Goal: Task Accomplishment & Management: Manage account settings

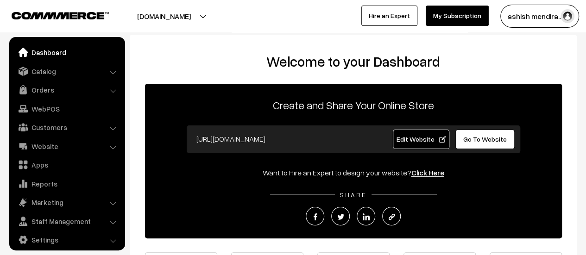
scroll to position [6, 0]
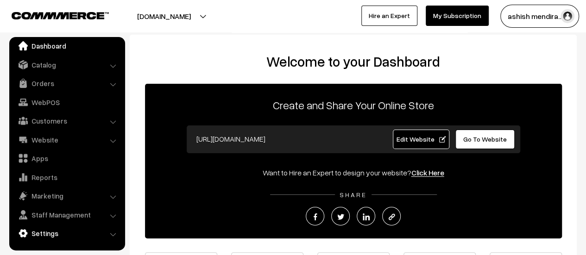
click at [52, 233] on link "Settings" at bounding box center [67, 233] width 110 height 17
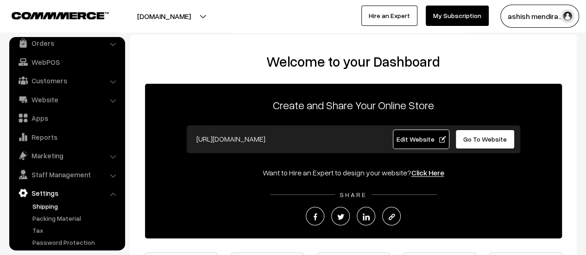
scroll to position [76, 0]
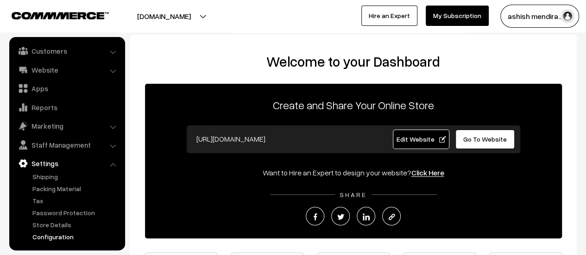
click at [55, 233] on link "Configuration" at bounding box center [76, 237] width 92 height 10
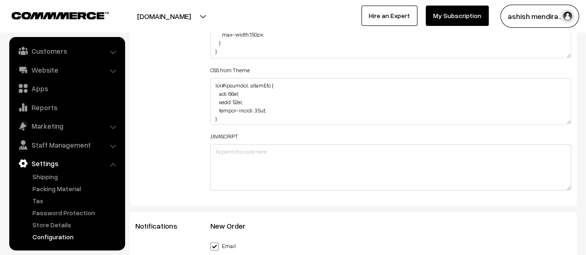
scroll to position [1201, 0]
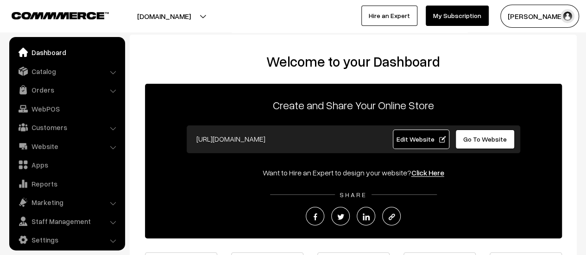
scroll to position [6, 0]
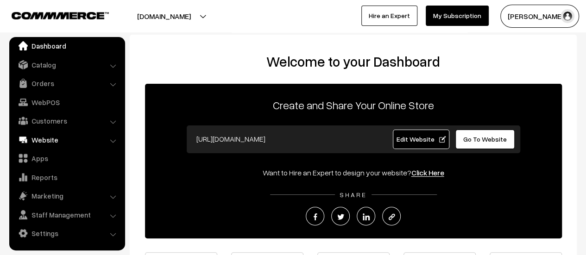
drag, startPoint x: 39, startPoint y: 136, endPoint x: 43, endPoint y: 141, distance: 6.7
click at [39, 136] on link "Website" at bounding box center [67, 139] width 110 height 17
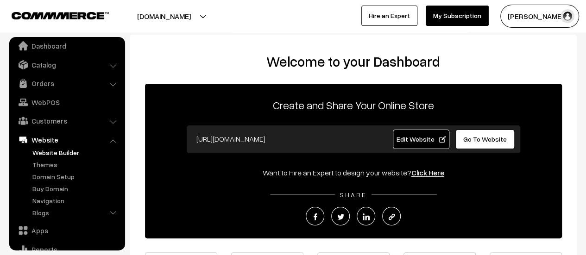
click at [47, 149] on link "Website Builder" at bounding box center [76, 153] width 92 height 10
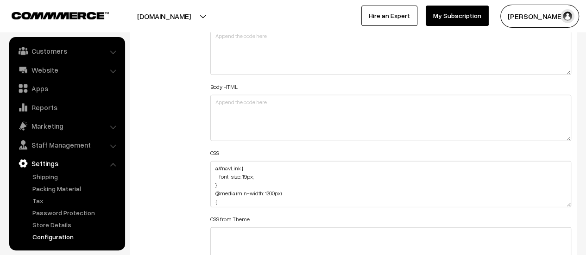
scroll to position [1111, 0]
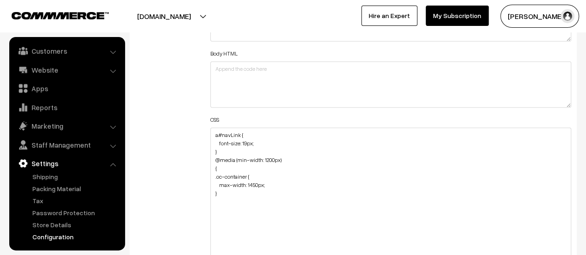
drag, startPoint x: 568, startPoint y: 169, endPoint x: 549, endPoint y: 275, distance: 107.2
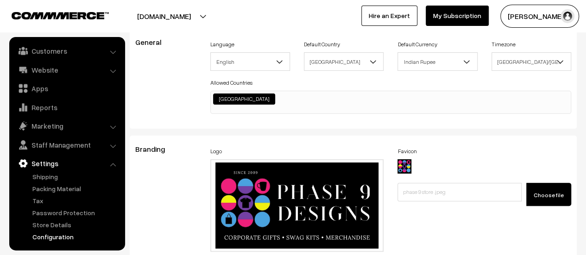
scroll to position [0, 0]
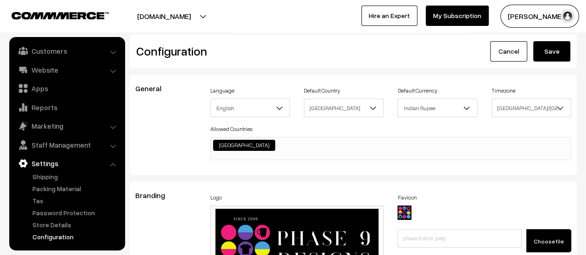
click at [503, 49] on link "Cancel" at bounding box center [508, 51] width 37 height 20
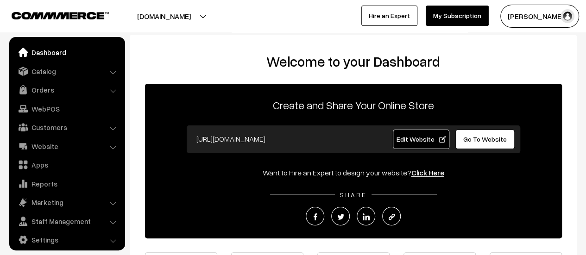
scroll to position [6, 0]
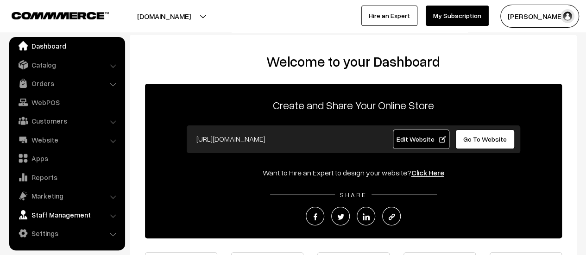
drag, startPoint x: 67, startPoint y: 232, endPoint x: 84, endPoint y: 212, distance: 27.3
click at [67, 232] on link "Settings" at bounding box center [67, 233] width 110 height 17
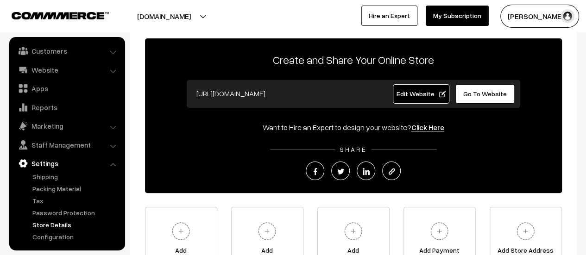
scroll to position [139, 0]
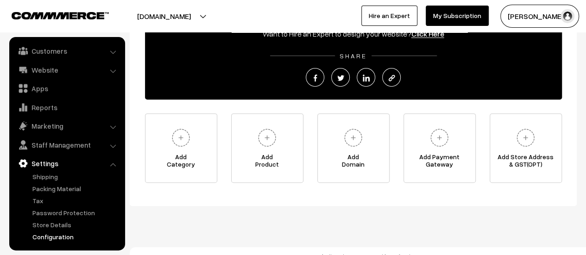
click at [56, 234] on link "Configuration" at bounding box center [76, 237] width 92 height 10
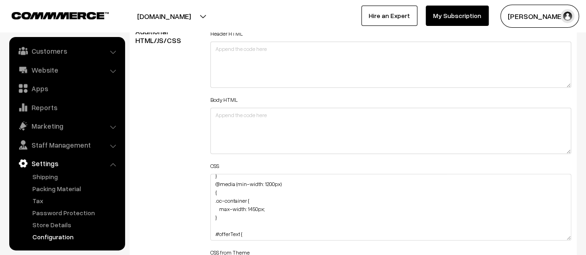
scroll to position [5, 0]
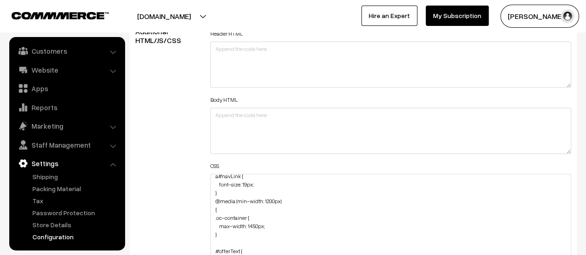
drag, startPoint x: 568, startPoint y: 216, endPoint x: 564, endPoint y: 271, distance: 54.7
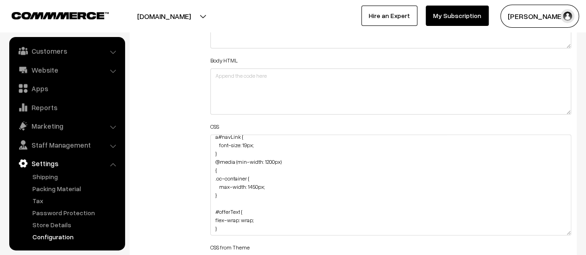
scroll to position [1157, 0]
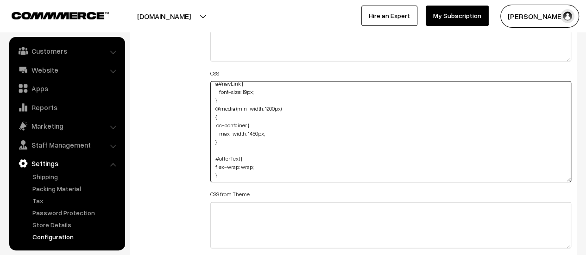
drag, startPoint x: 227, startPoint y: 172, endPoint x: 210, endPoint y: 156, distance: 23.6
click at [210, 156] on textarea "a#navLink { font-size: 19px; } @media (min-width: 1200px) { .oc-container { max…" at bounding box center [390, 131] width 361 height 101
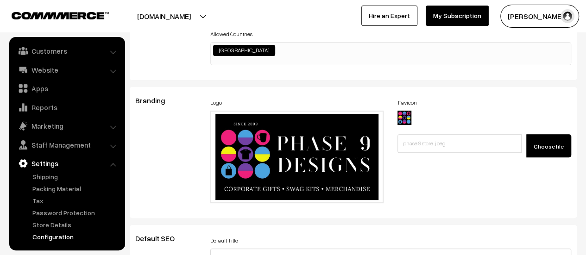
scroll to position [0, 0]
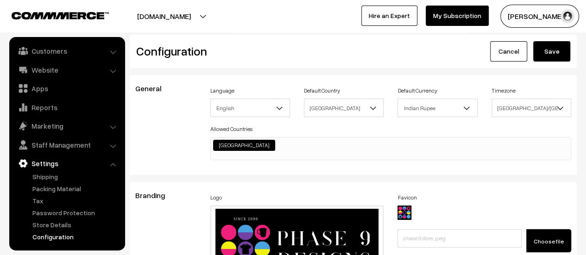
type textarea "a#navLink { font-size: 19px; } @media (min-width: 1200px) { .oc-container { max…"
click at [559, 50] on button "Save" at bounding box center [551, 51] width 37 height 20
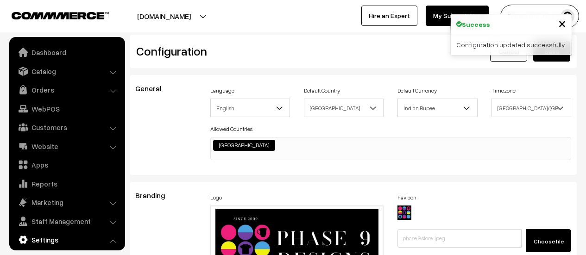
click at [387, 50] on div "Cancel Save" at bounding box center [465, 51] width 210 height 20
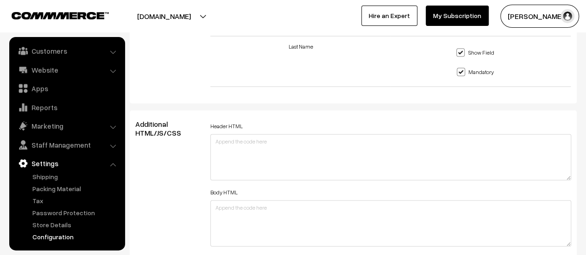
scroll to position [1111, 0]
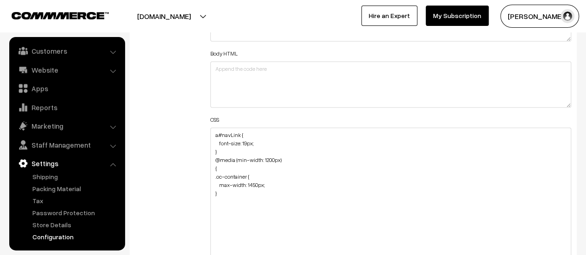
drag, startPoint x: 568, startPoint y: 168, endPoint x: 560, endPoint y: 260, distance: 92.4
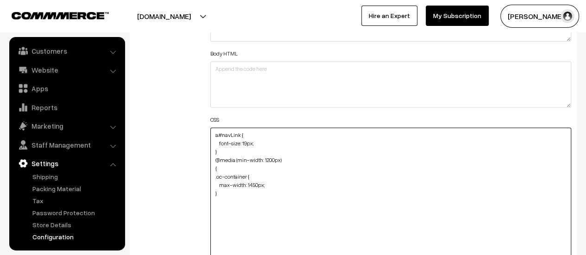
click at [253, 212] on textarea "a#navLink { font-size: 19px; } @media (min-width: 1200px) { .oc-container { max…" at bounding box center [390, 197] width 361 height 138
paste textarea "#offerText { flex-wrap: wrap; }"
click at [265, 216] on textarea "a#navLink { font-size: 19px; } @media (min-width: 1200px) { .oc-container { max…" at bounding box center [390, 197] width 361 height 138
paste textarea "position: static !important;"
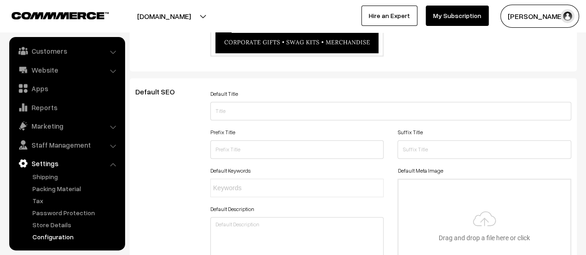
scroll to position [0, 0]
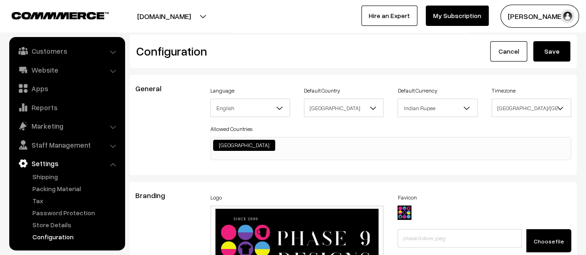
type textarea "a#navLink { font-size: 19px; } @media (min-width: 1200px) { .oc-container { max…"
click at [558, 55] on button "Save" at bounding box center [551, 51] width 37 height 20
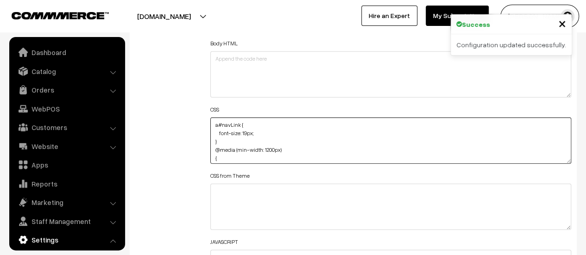
drag, startPoint x: 0, startPoint y: 0, endPoint x: 555, endPoint y: 237, distance: 603.4
click at [555, 237] on div "Header HTML Body HTML CSS a#navLink { font-size: 19px; } @media (min-width: 120…" at bounding box center [390, 133] width 361 height 325
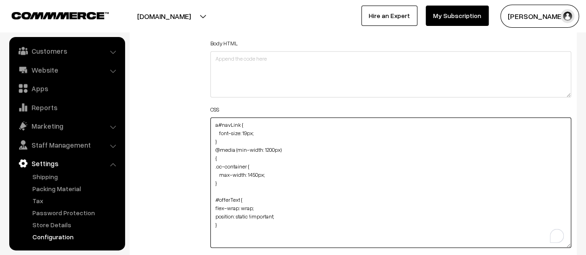
drag, startPoint x: 563, startPoint y: 208, endPoint x: 409, endPoint y: 201, distance: 153.9
click at [560, 248] on textarea "a#navLink { font-size: 19px; } @media (min-width: 1200px) { .oc-container { max…" at bounding box center [390, 183] width 361 height 131
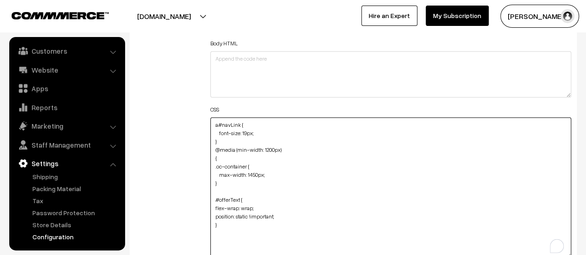
click at [409, 200] on textarea "a#navLink { font-size: 19px; } @media (min-width: 1200px) { .oc-container { max…" at bounding box center [390, 188] width 361 height 141
click at [231, 222] on textarea "a#navLink { font-size: 19px; } @media (min-width: 1200px) { .oc-container { max…" at bounding box center [390, 188] width 361 height 141
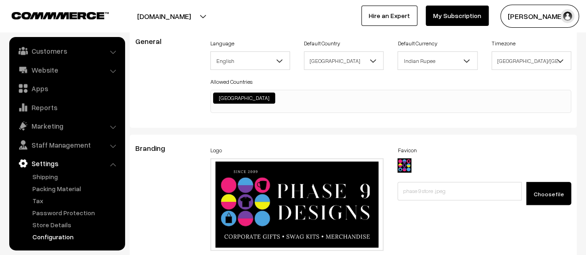
scroll to position [0, 0]
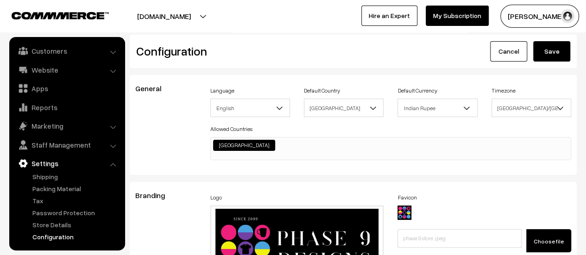
type textarea "a#navLink { font-size: 19px; } @media (min-width: 1200px) { .oc-container { max…"
click at [554, 49] on button "Save" at bounding box center [551, 51] width 37 height 20
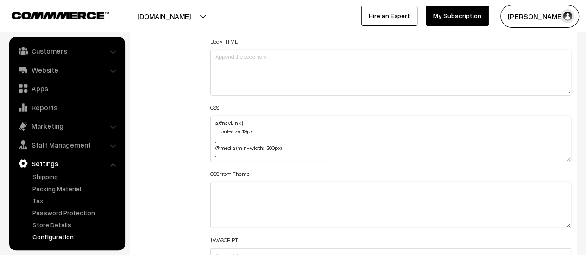
scroll to position [1157, 0]
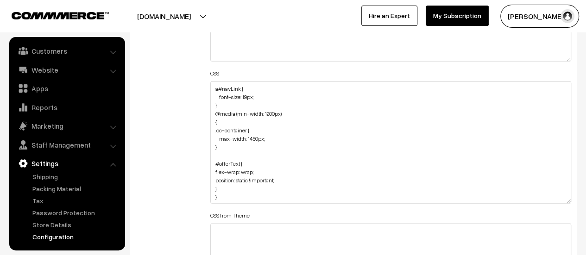
drag, startPoint x: 568, startPoint y: 121, endPoint x: 562, endPoint y: 198, distance: 76.6
click at [562, 198] on textarea "a#navLink { font-size: 19px; } @media (min-width: 1200px) { .oc-container { max…" at bounding box center [390, 142] width 361 height 122
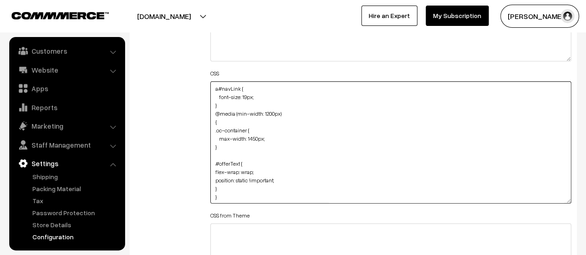
click at [234, 156] on textarea "a#navLink { font-size: 19px; } @media (min-width: 1200px) { .oc-container { max…" at bounding box center [390, 142] width 361 height 122
click at [231, 146] on textarea "a#navLink { font-size: 19px; } @media (min-width: 1200px) { .oc-container { max…" at bounding box center [390, 142] width 361 height 122
paste textarea "@media (max-width: 768px)"
click at [222, 171] on textarea "a#navLink { font-size: 19px; } @media (min-width: 1200px) { .oc-container { max…" at bounding box center [390, 142] width 361 height 122
click at [226, 154] on textarea "a#navLink { font-size: 19px; } @media (min-width: 1200px) { .oc-container { max…" at bounding box center [390, 142] width 361 height 122
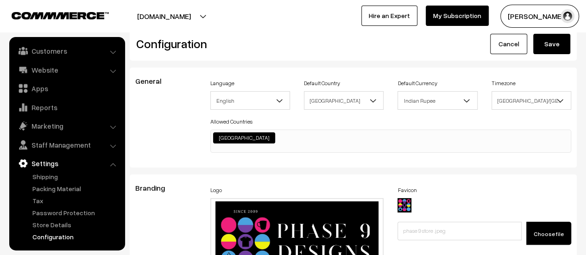
scroll to position [0, 0]
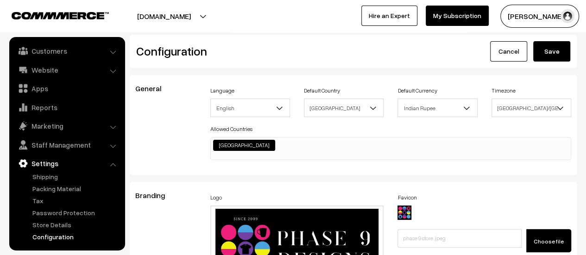
type textarea "a#navLink { font-size: 19px; } @media (min-width: 1200px) { .oc-container { max…"
click at [550, 53] on button "Save" at bounding box center [551, 51] width 37 height 20
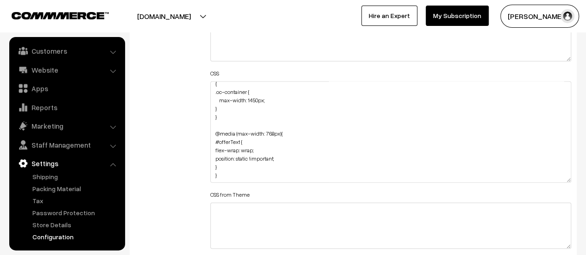
scroll to position [30, 0]
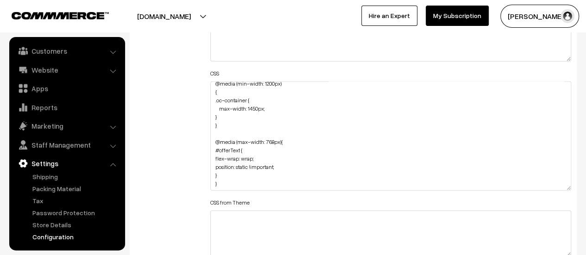
drag, startPoint x: 566, startPoint y: 125, endPoint x: 567, endPoint y: 187, distance: 63.0
click at [567, 187] on textarea "a#navLink { font-size: 19px; } @media (min-width: 1200px) { .oc-container { max…" at bounding box center [390, 135] width 361 height 109
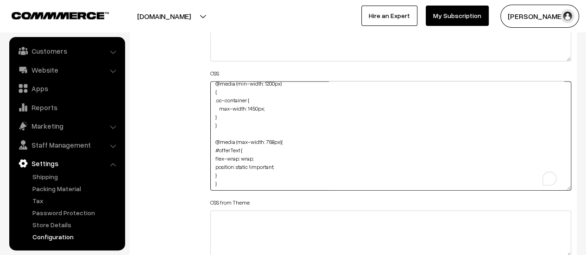
drag, startPoint x: 229, startPoint y: 179, endPoint x: 214, endPoint y: 143, distance: 39.0
click at [214, 143] on textarea "a#navLink { font-size: 19px; } @media (min-width: 1200px) { .oc-container { max…" at bounding box center [390, 135] width 361 height 109
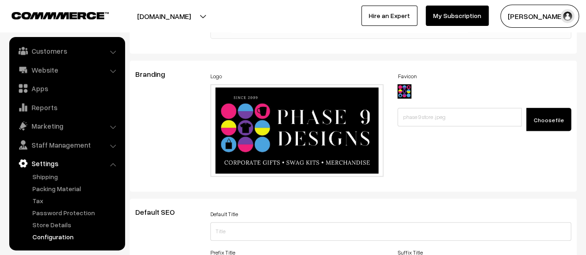
scroll to position [0, 0]
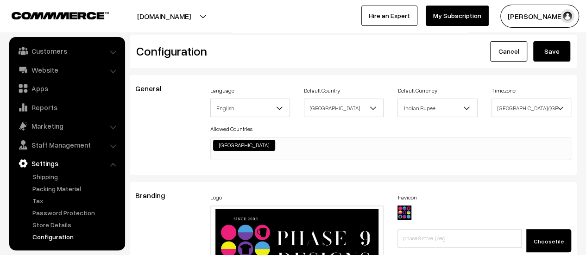
type textarea "a#navLink { font-size: 19px; } @media (min-width: 1200px) { .oc-container { max…"
click at [550, 56] on button "Save" at bounding box center [551, 51] width 37 height 20
